Goal: Task Accomplishment & Management: Manage account settings

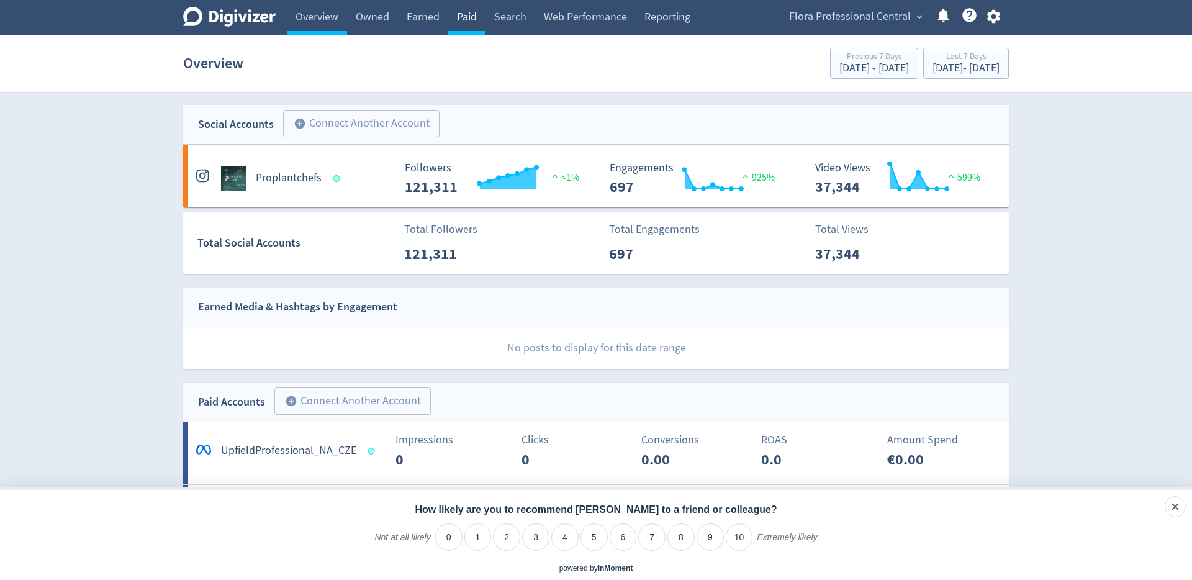
click at [475, 14] on link "Paid" at bounding box center [466, 17] width 37 height 35
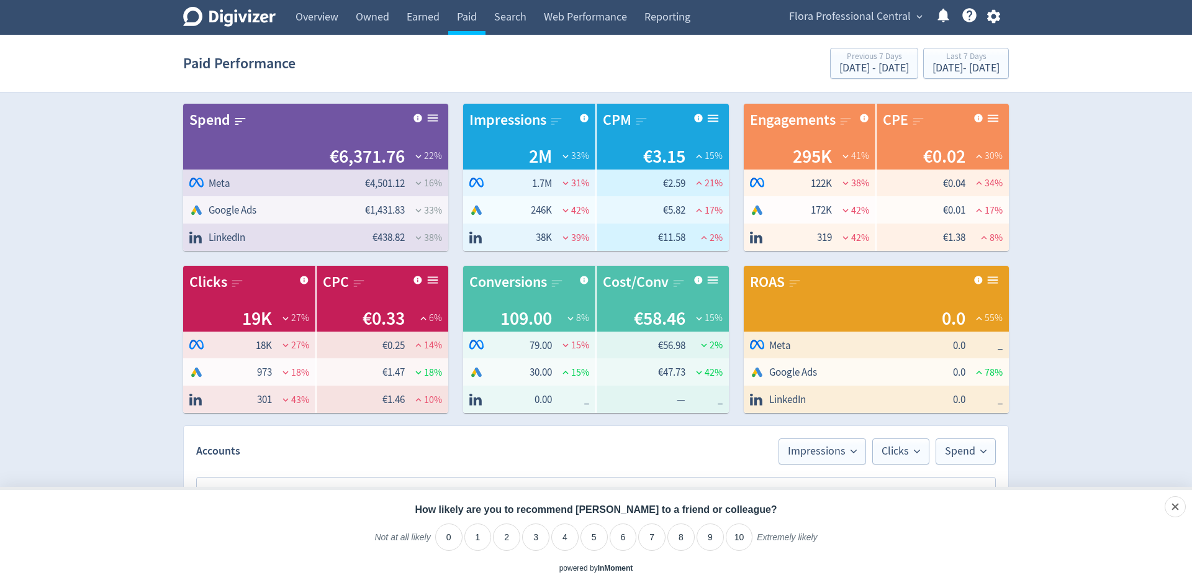
click at [888, 27] on div "Flora Professional Central expand_more Help Center - Searchable support on usin…" at bounding box center [891, 17] width 233 height 35
click at [905, 16] on span "Flora Professional Central" at bounding box center [850, 17] width 122 height 20
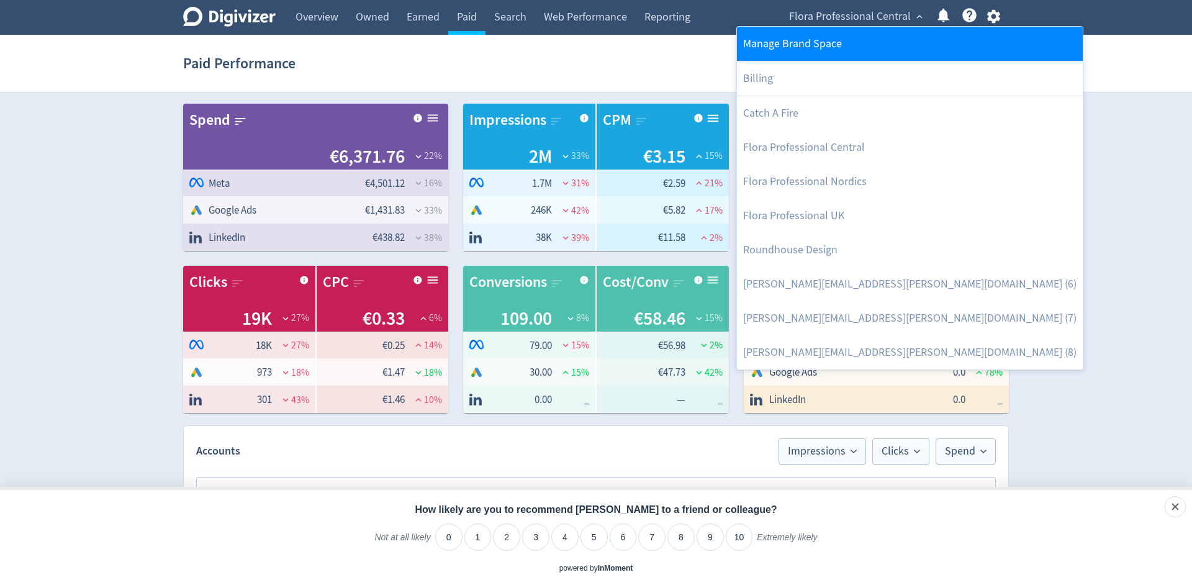
click at [837, 42] on link "Manage Brand Space" at bounding box center [910, 44] width 346 height 34
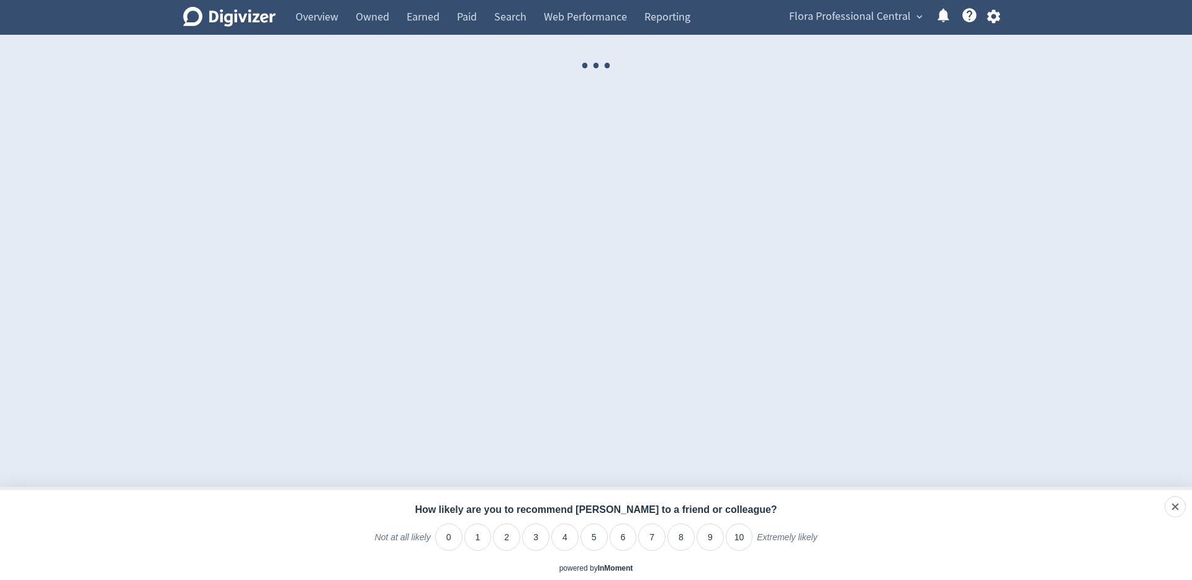
select select "USER"
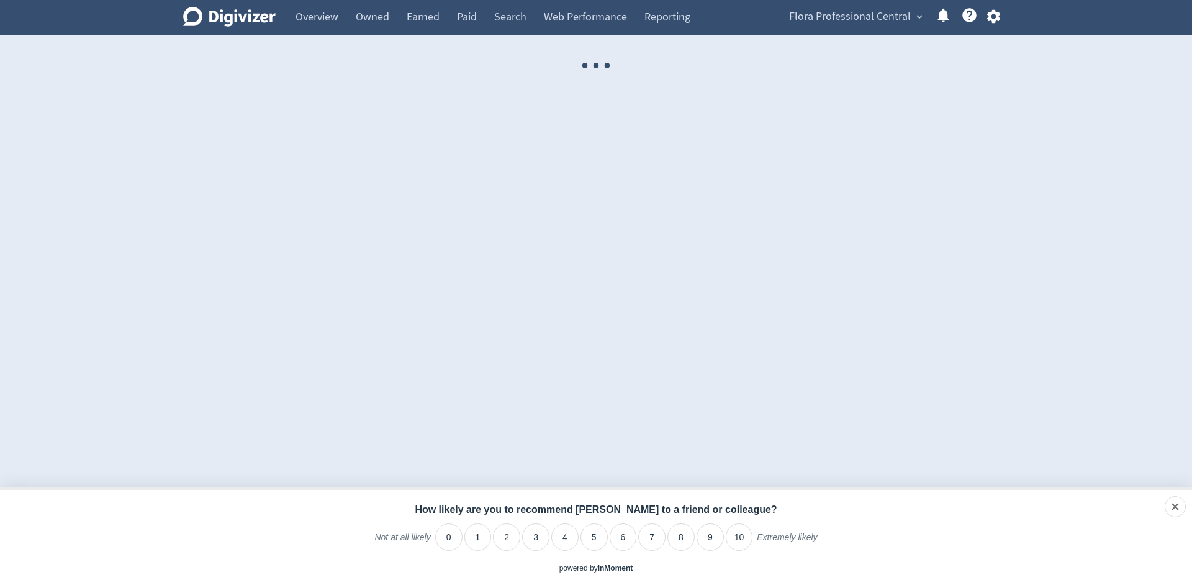
select select "USER"
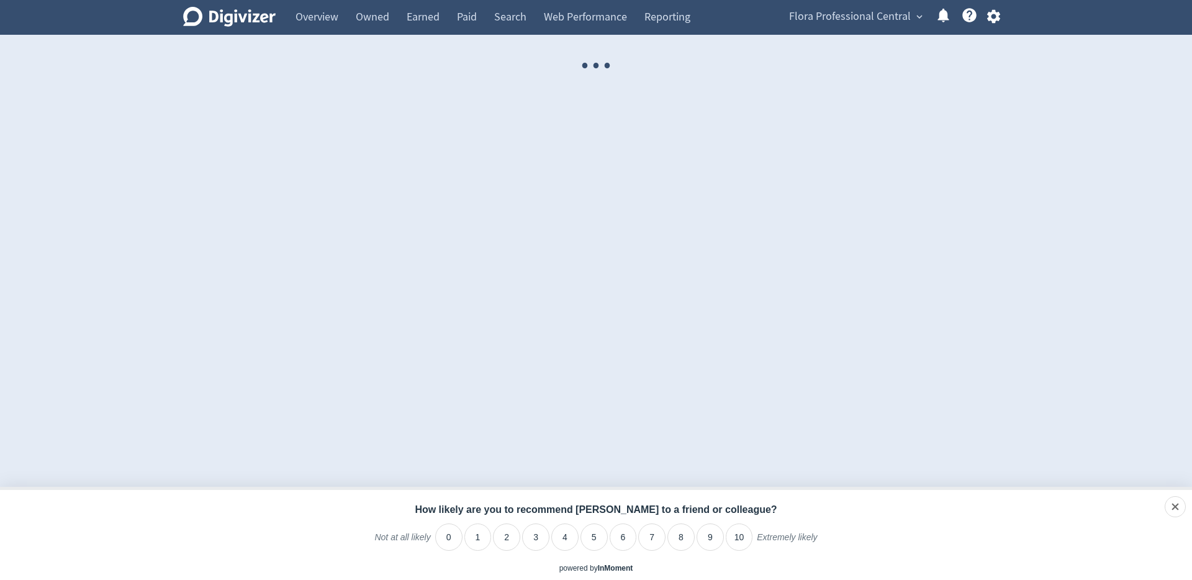
select select "USER"
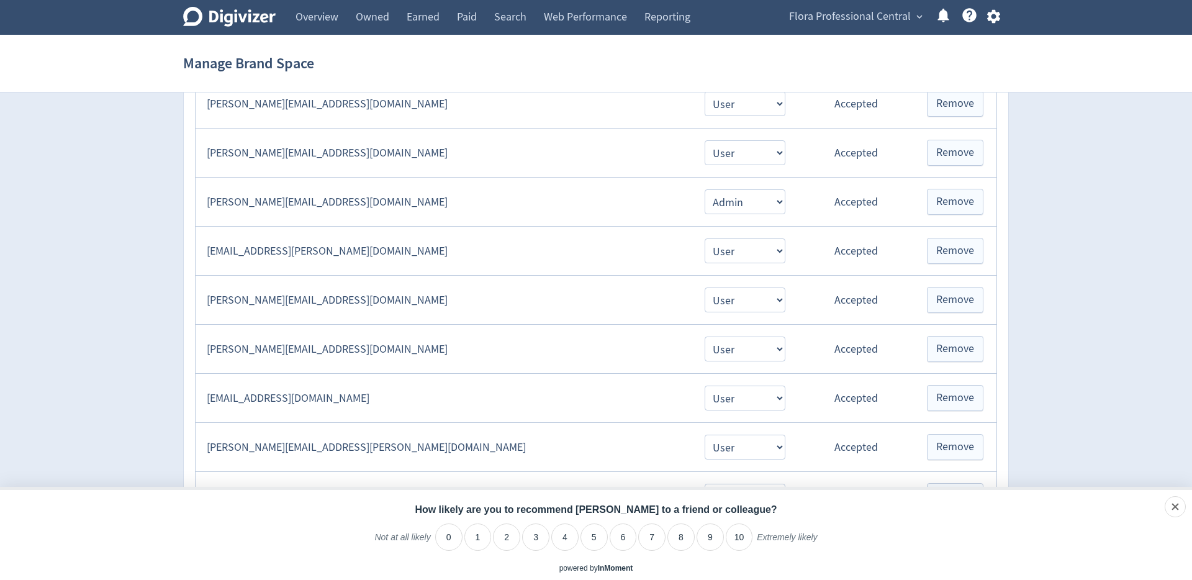
scroll to position [289, 0]
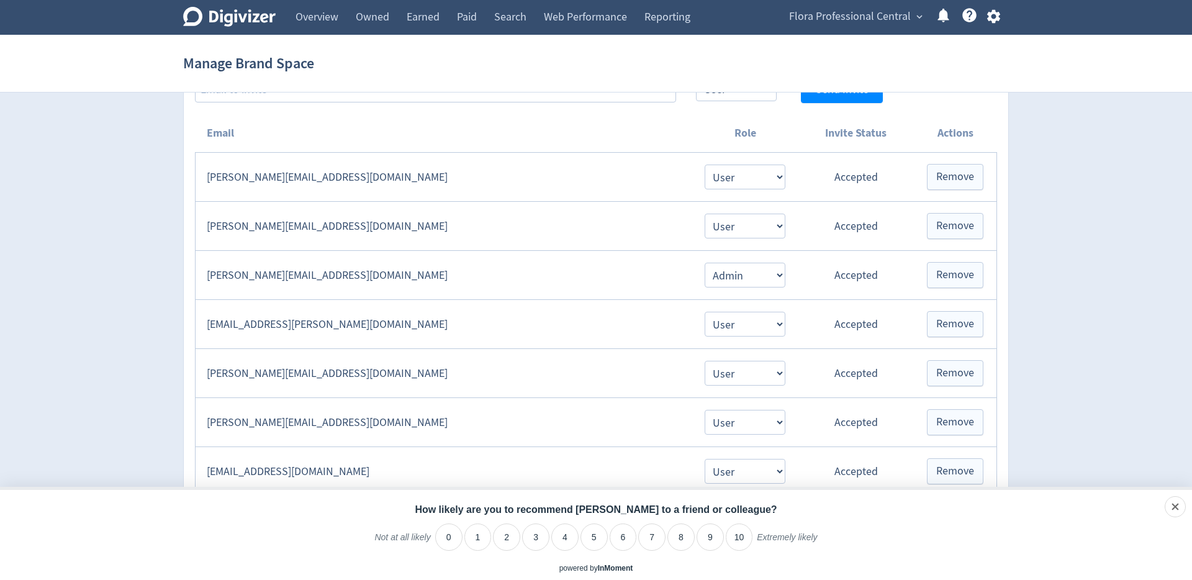
click at [290, 230] on td "[PERSON_NAME][EMAIL_ADDRESS][DOMAIN_NAME]" at bounding box center [443, 226] width 496 height 49
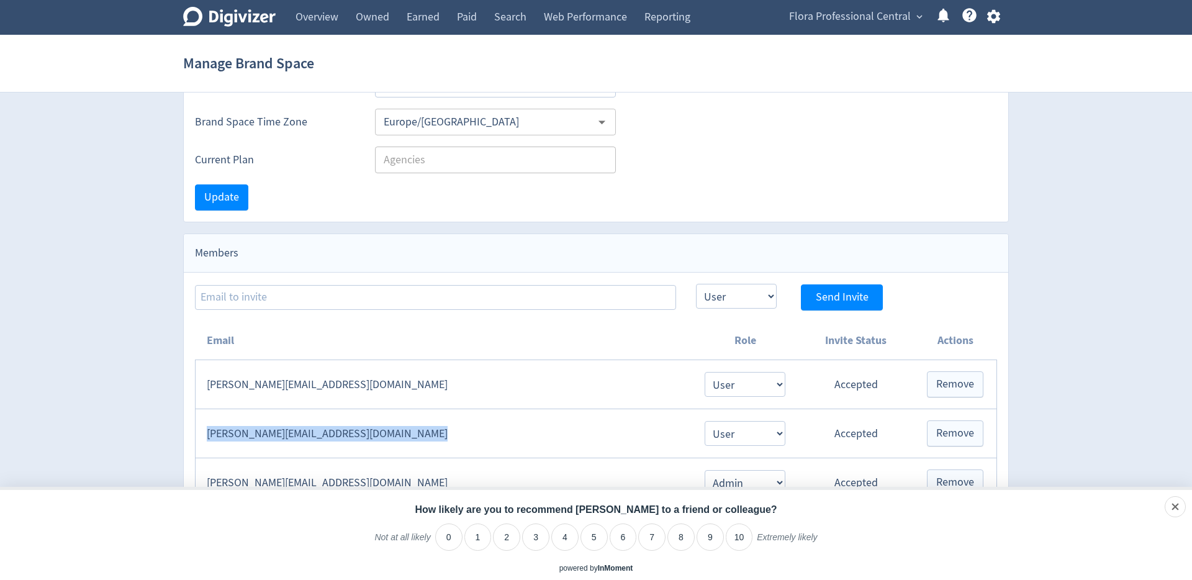
scroll to position [0, 0]
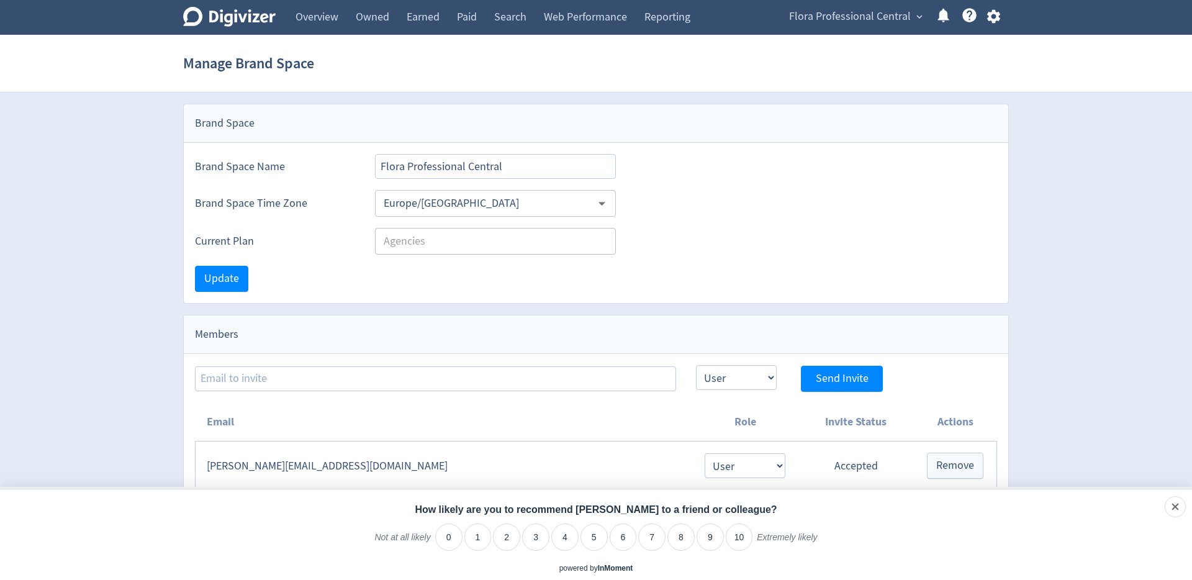
click at [891, 12] on span "Flora Professional Central" at bounding box center [850, 17] width 122 height 20
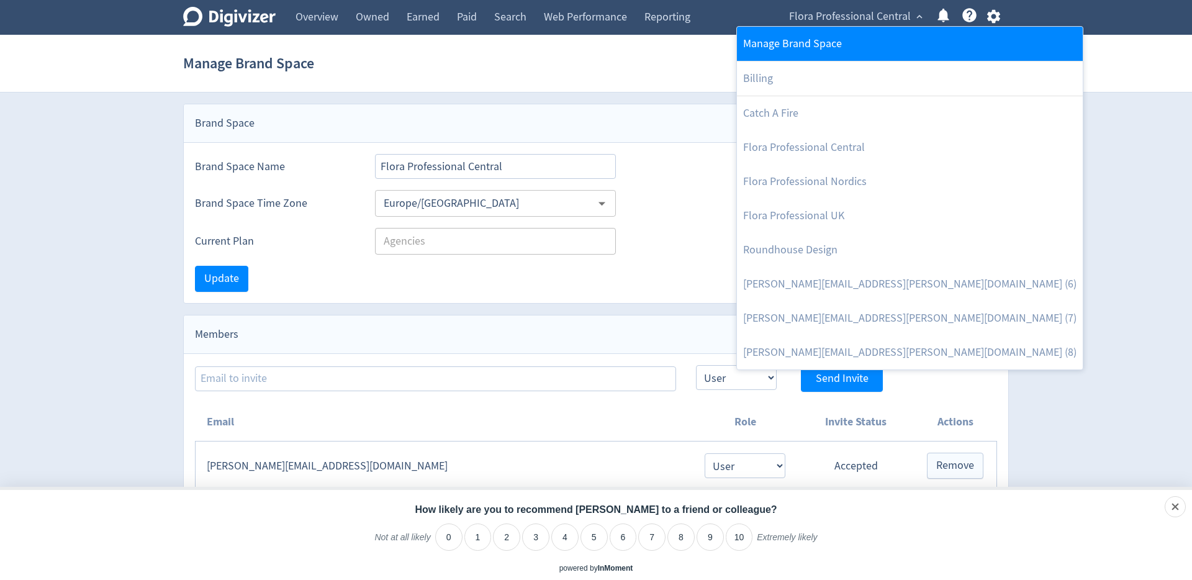
click at [769, 45] on link "Manage Brand Space" at bounding box center [910, 44] width 346 height 34
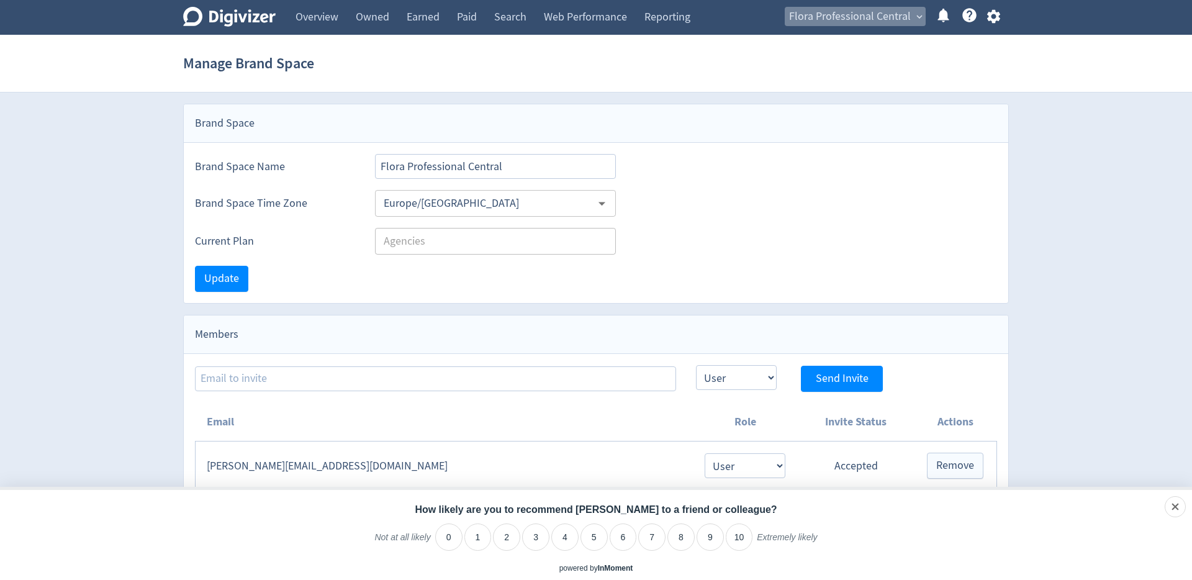
click at [881, 17] on span "Flora Professional Central" at bounding box center [850, 17] width 122 height 20
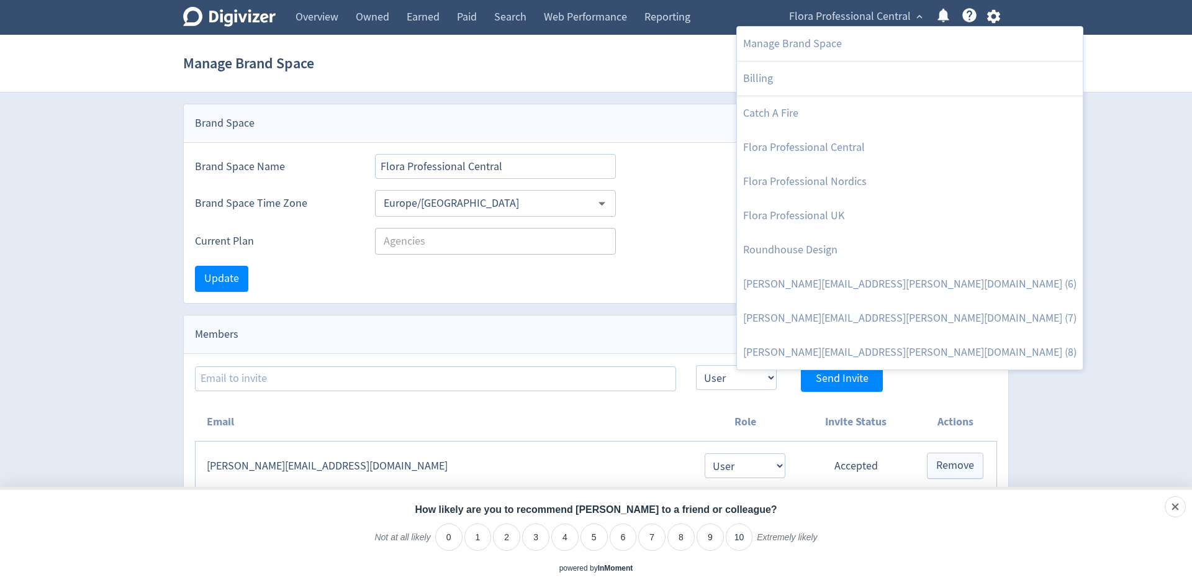
click at [258, 19] on div at bounding box center [596, 290] width 1192 height 580
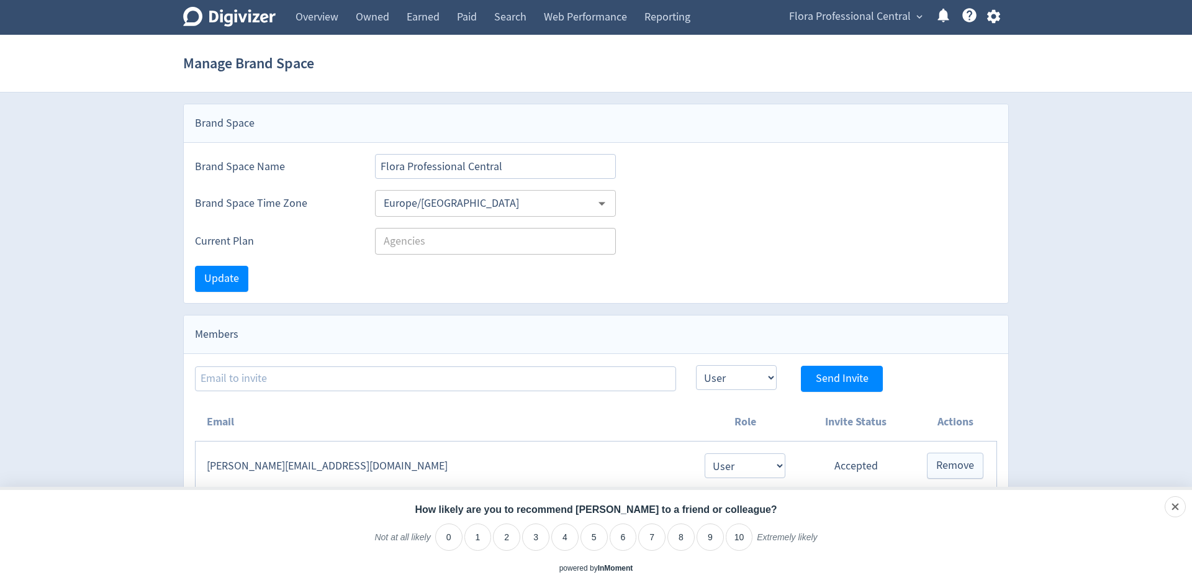
click at [269, 17] on icon "Digivizer Logo" at bounding box center [229, 17] width 92 height 20
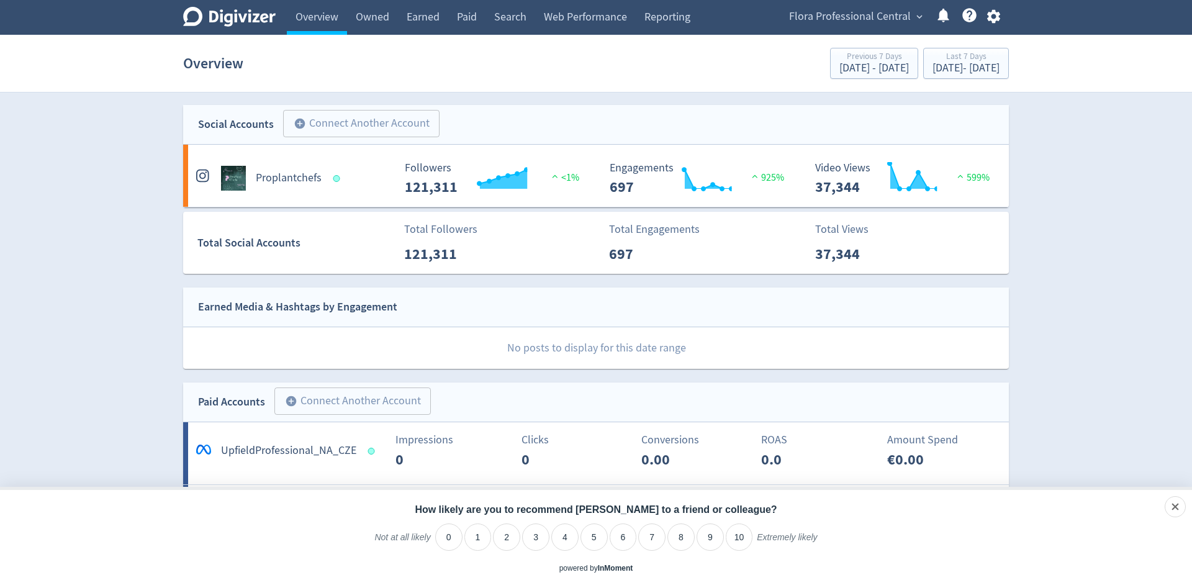
click at [873, 14] on span "Flora Professional Central" at bounding box center [850, 17] width 122 height 20
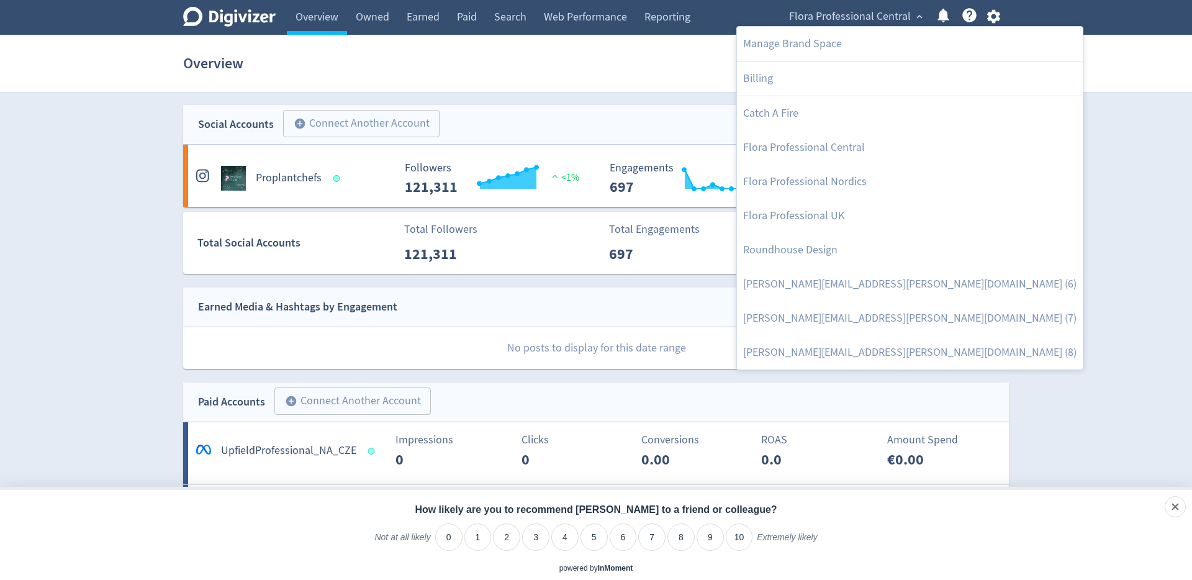
click at [541, 99] on div at bounding box center [596, 290] width 1192 height 580
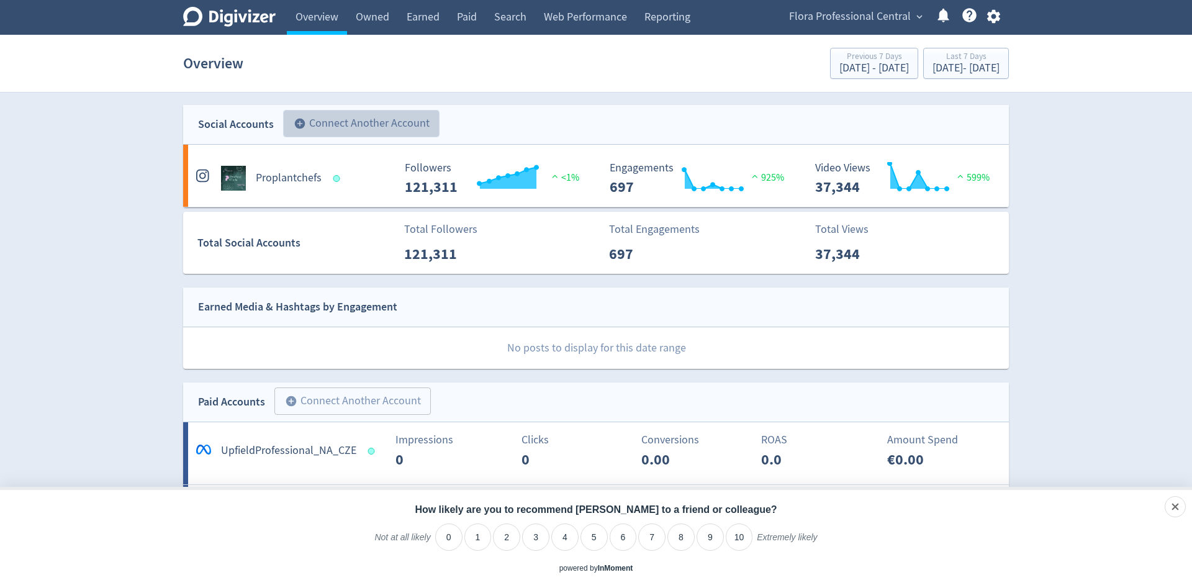
click at [362, 130] on button "add_circle Connect Another Account" at bounding box center [361, 123] width 156 height 27
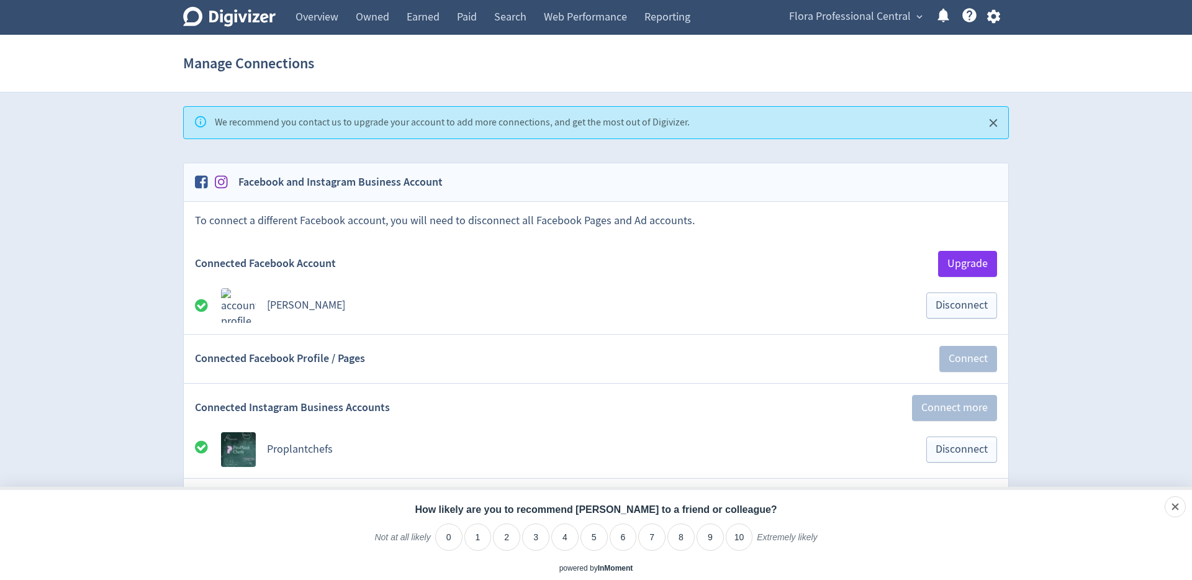
scroll to position [507, 0]
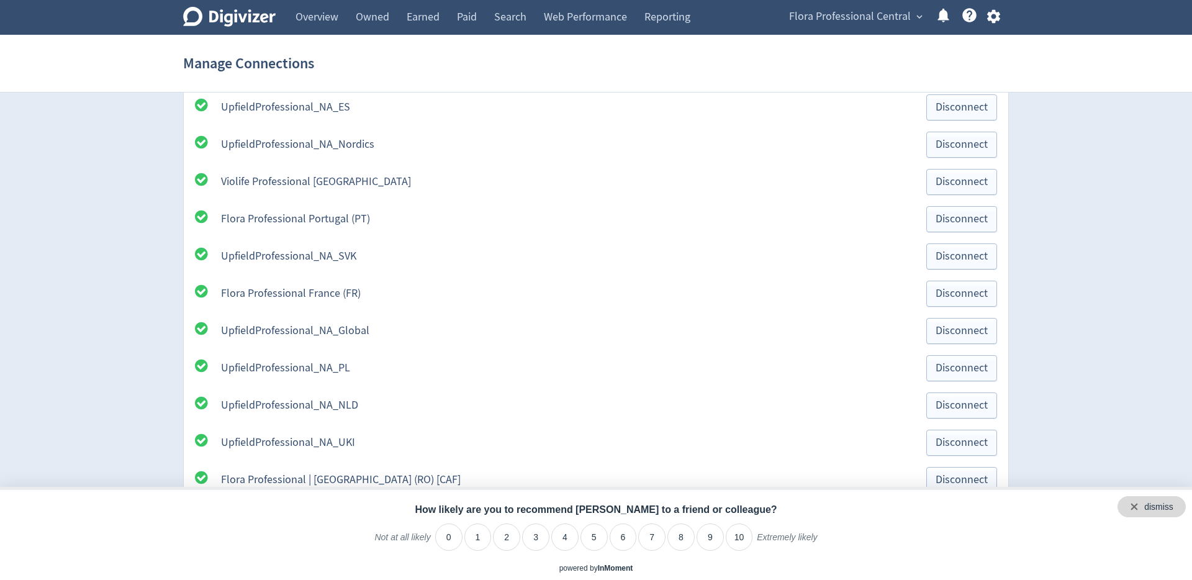
click at [1170, 506] on div "dismiss" at bounding box center [1158, 507] width 29 height 12
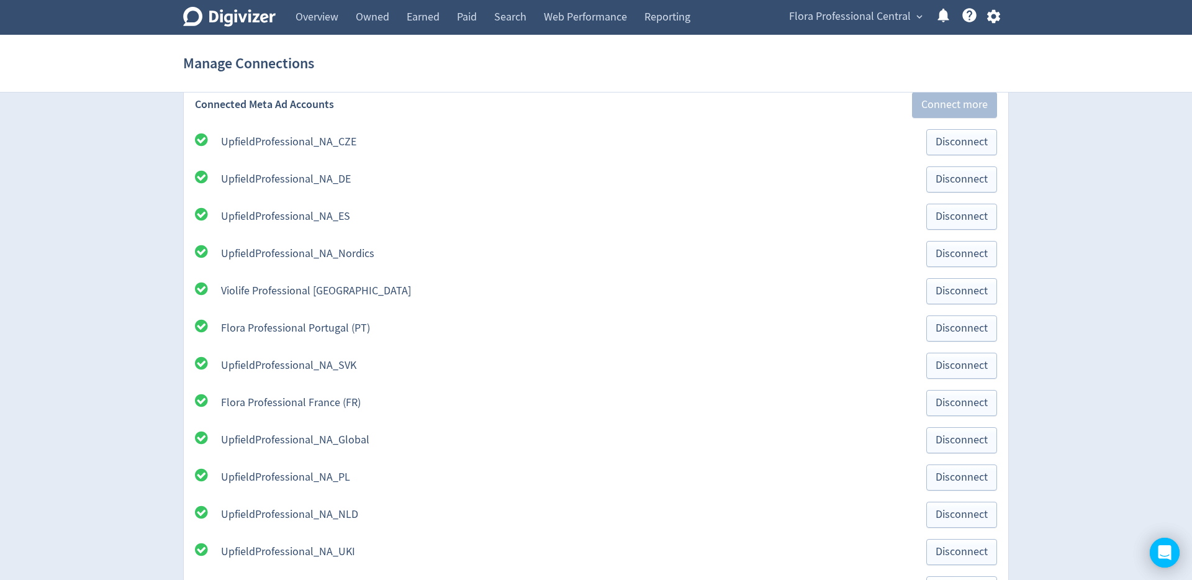
scroll to position [387, 0]
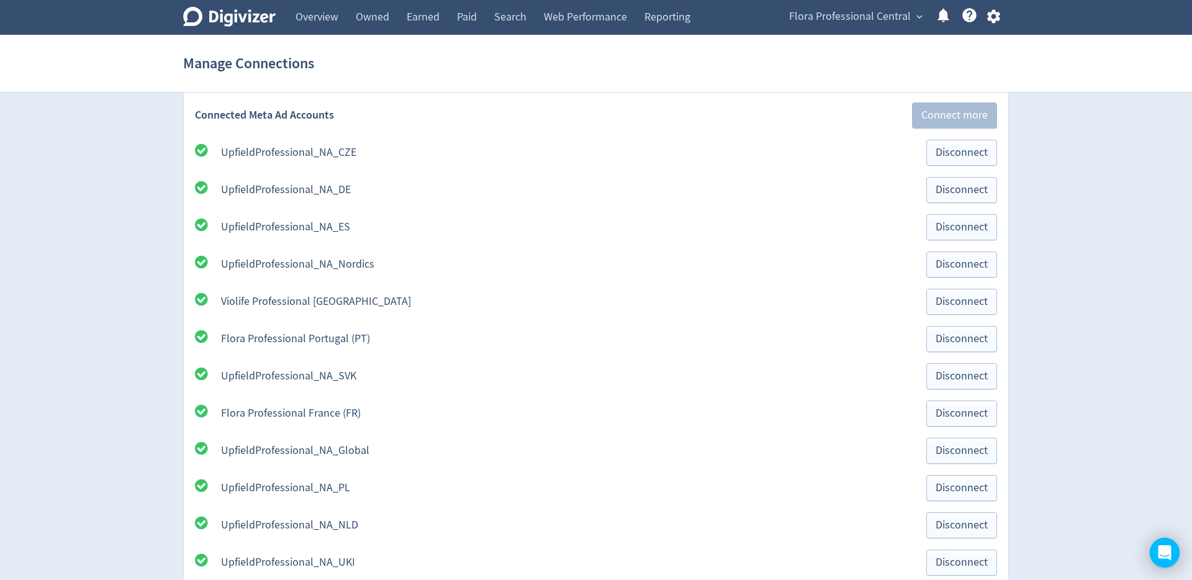
click at [329, 145] on div "UpfieldProfessional_NA_CZE" at bounding box center [568, 153] width 694 height 16
click at [335, 372] on link "UpfieldProfessional_NA_SVK" at bounding box center [288, 376] width 135 height 14
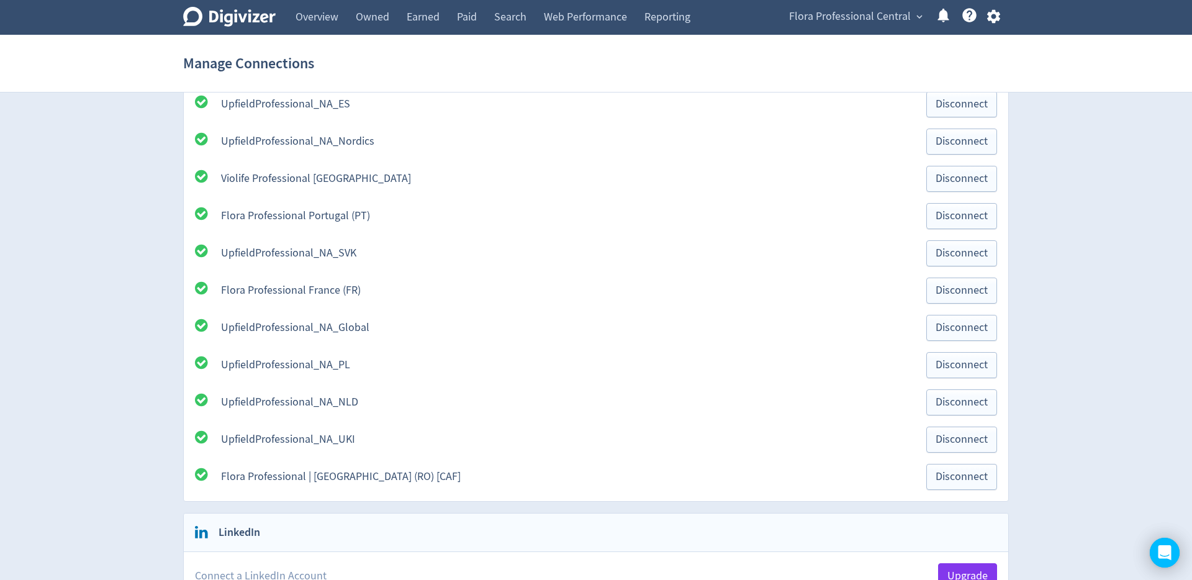
scroll to position [534, 0]
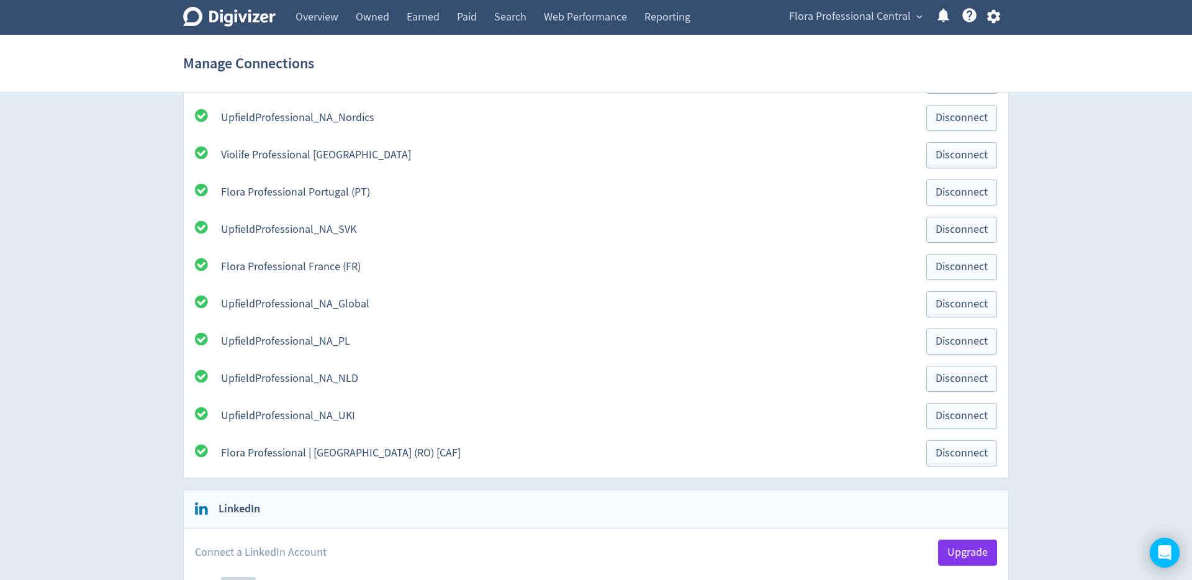
drag, startPoint x: 398, startPoint y: 351, endPoint x: 227, endPoint y: 349, distance: 170.7
click at [227, 349] on div "UpfieldProfessional_NA_PL Disconnect" at bounding box center [596, 341] width 802 height 26
drag, startPoint x: 115, startPoint y: 338, endPoint x: 400, endPoint y: 343, distance: 284.9
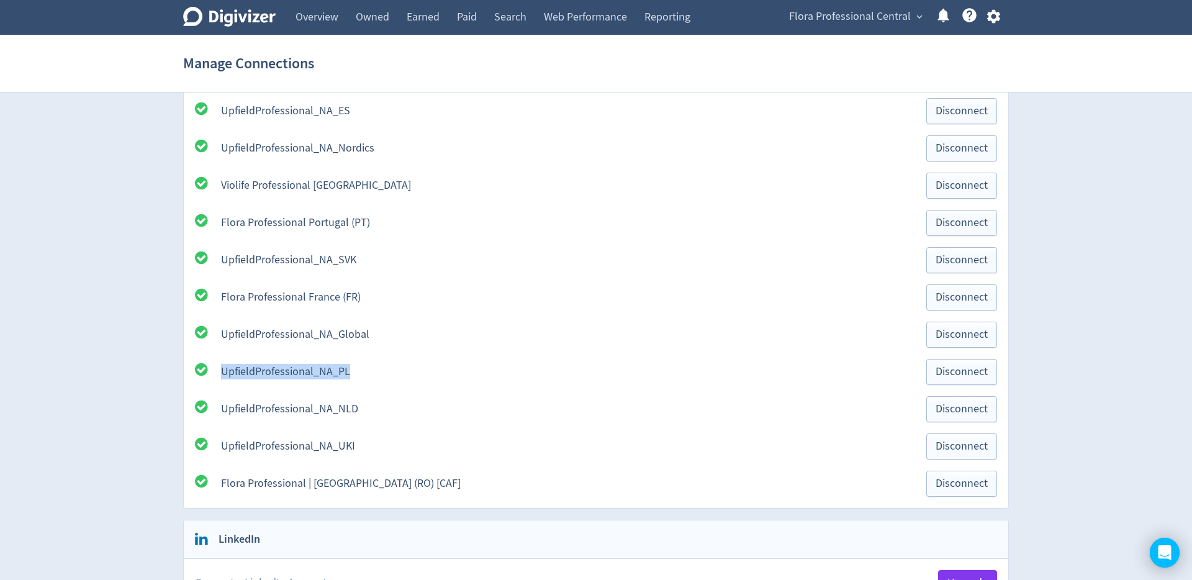
scroll to position [0, 0]
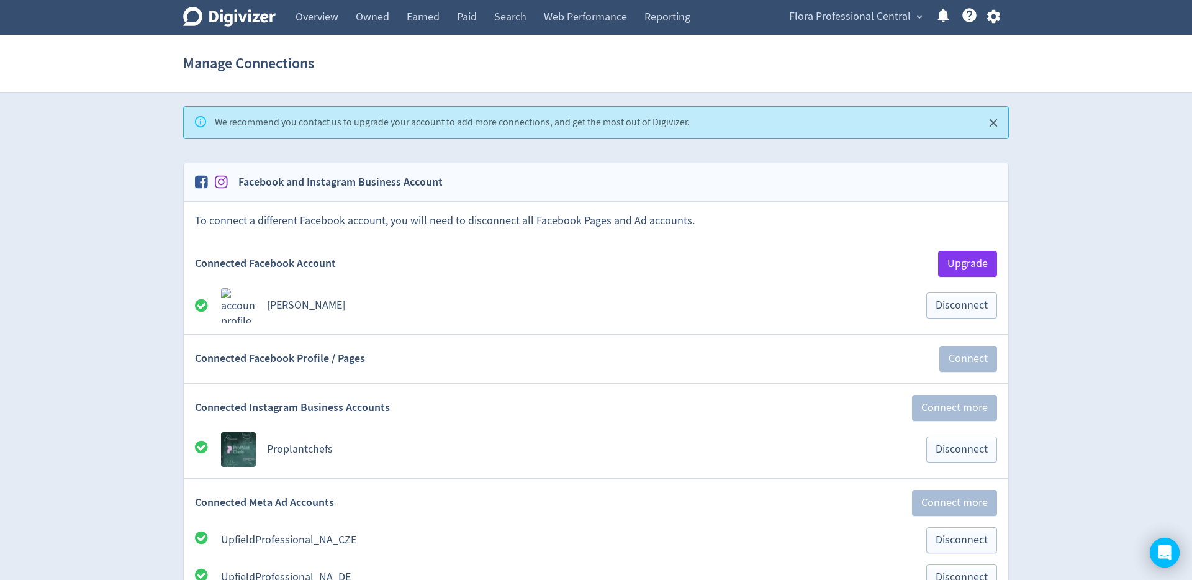
click at [850, 13] on span "Flora Professional Central" at bounding box center [850, 17] width 122 height 20
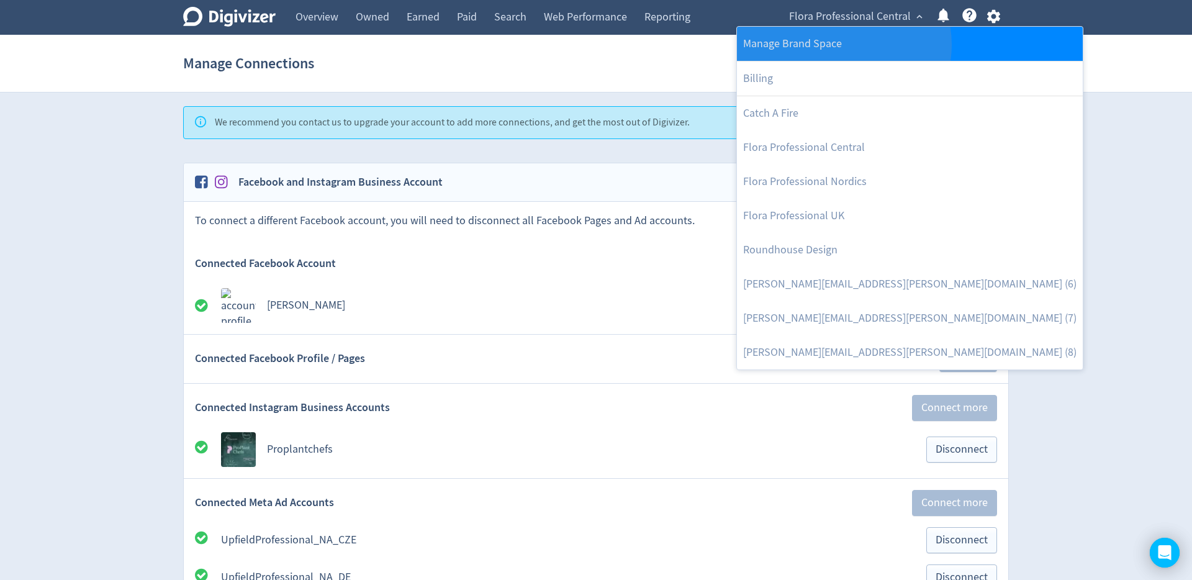
click at [843, 45] on link "Manage Brand Space" at bounding box center [910, 44] width 346 height 34
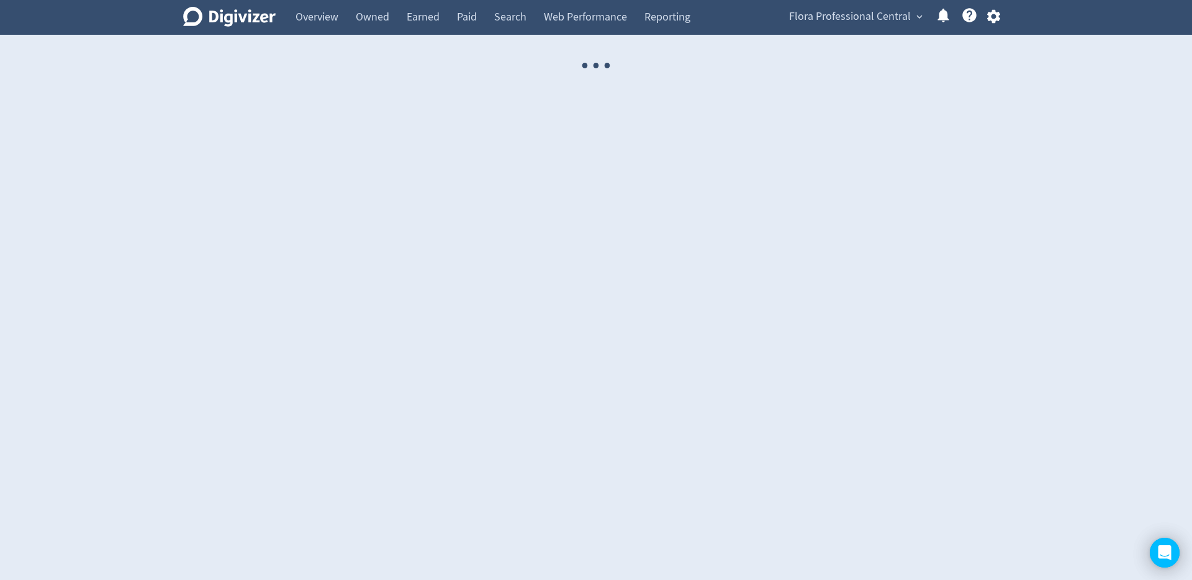
select select "USER"
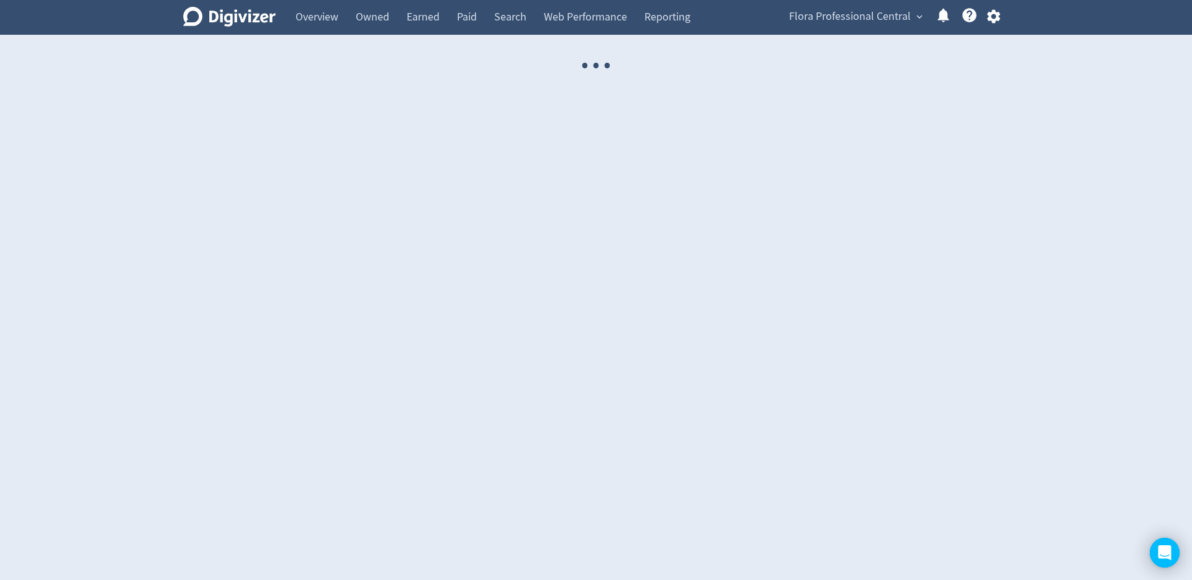
select select "USER"
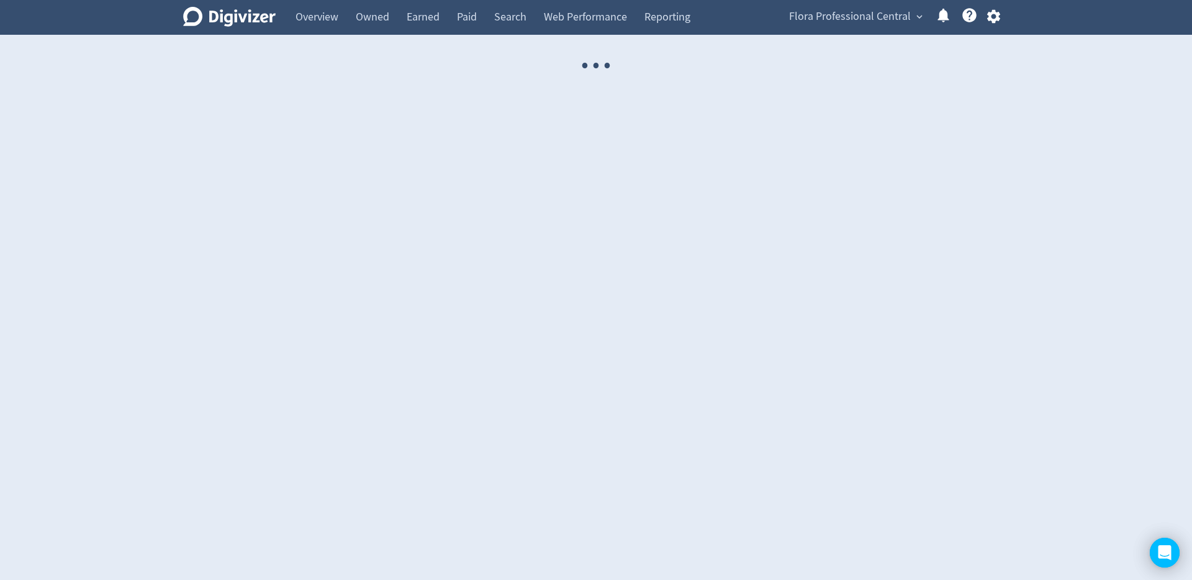
select select "USER"
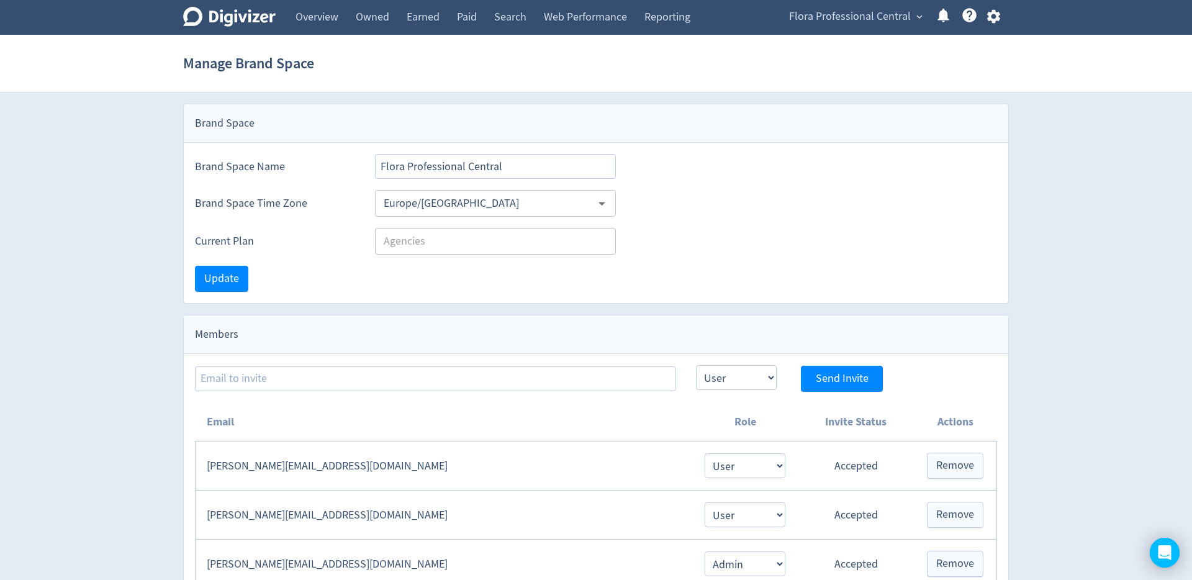
click at [239, 32] on div "Digivizer Logo [PERSON_NAME] Logo" at bounding box center [229, 17] width 92 height 35
